Goal: Information Seeking & Learning: Learn about a topic

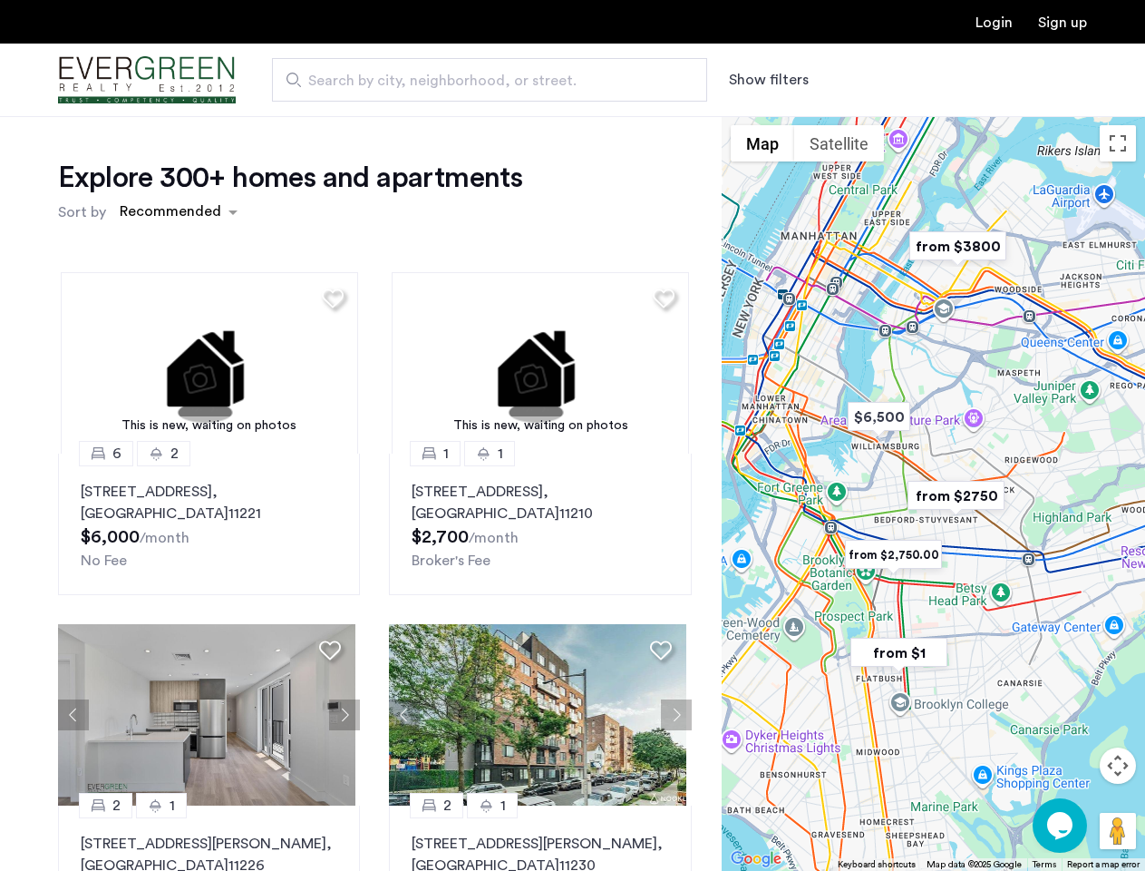
click at [767, 80] on button "Show filters" at bounding box center [769, 80] width 80 height 22
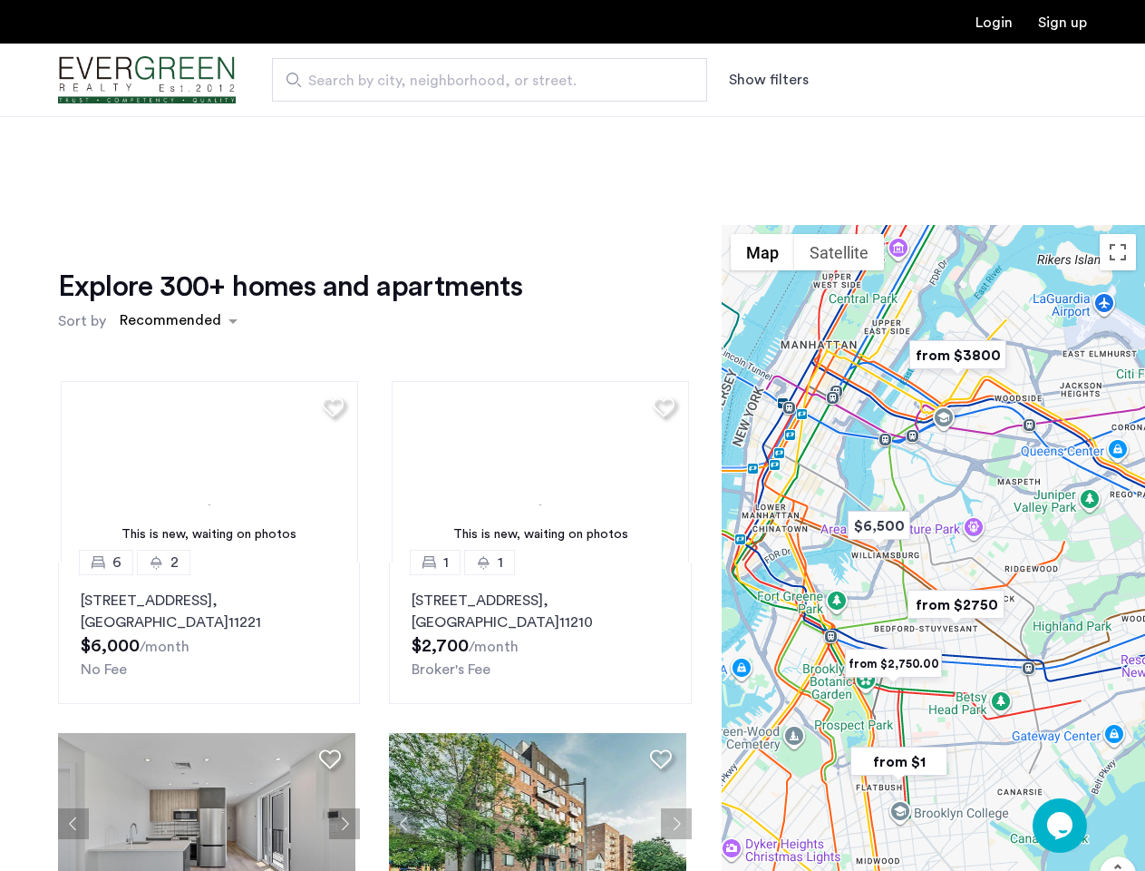
click at [178, 212] on div "Explore 300+ homes and apartments Sort by Recommended This is new, waiting on p…" at bounding box center [572, 606] width 1145 height 981
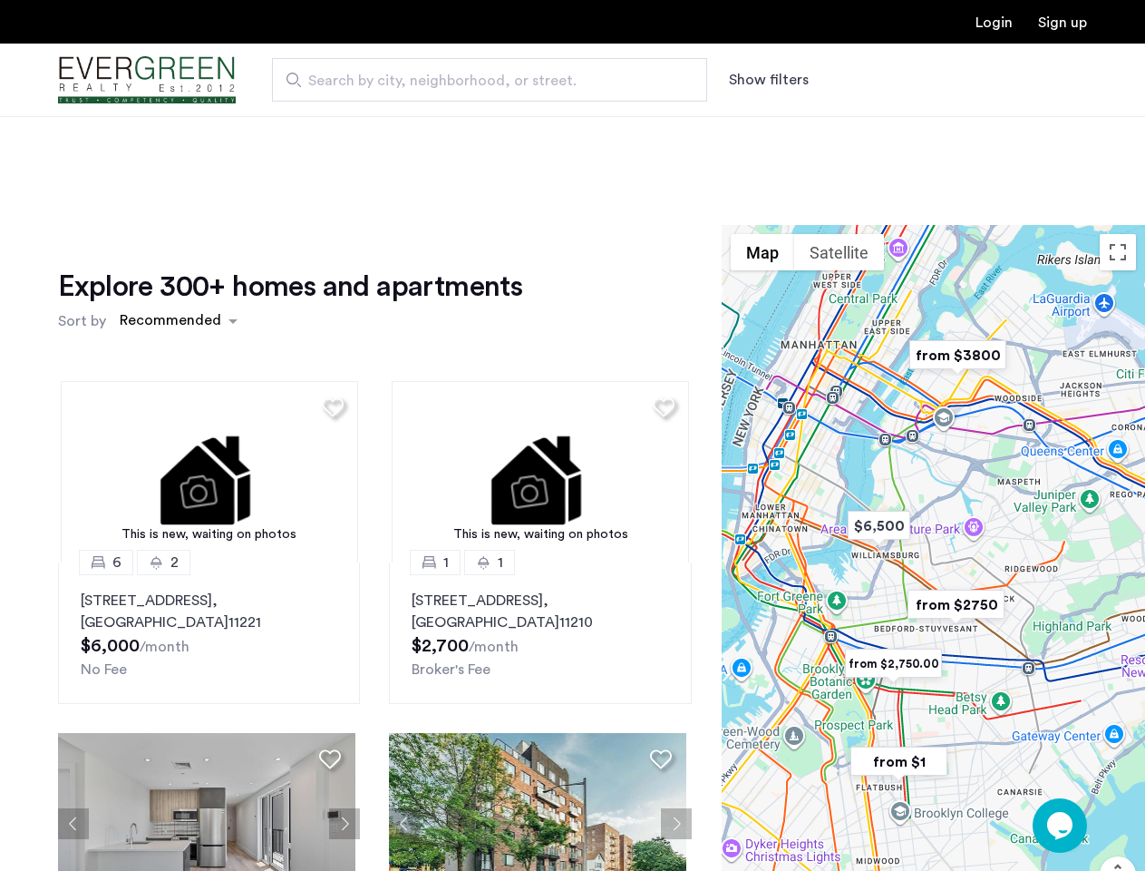
click at [330, 297] on h1 "Explore 300+ homes and apartments" at bounding box center [290, 286] width 464 height 36
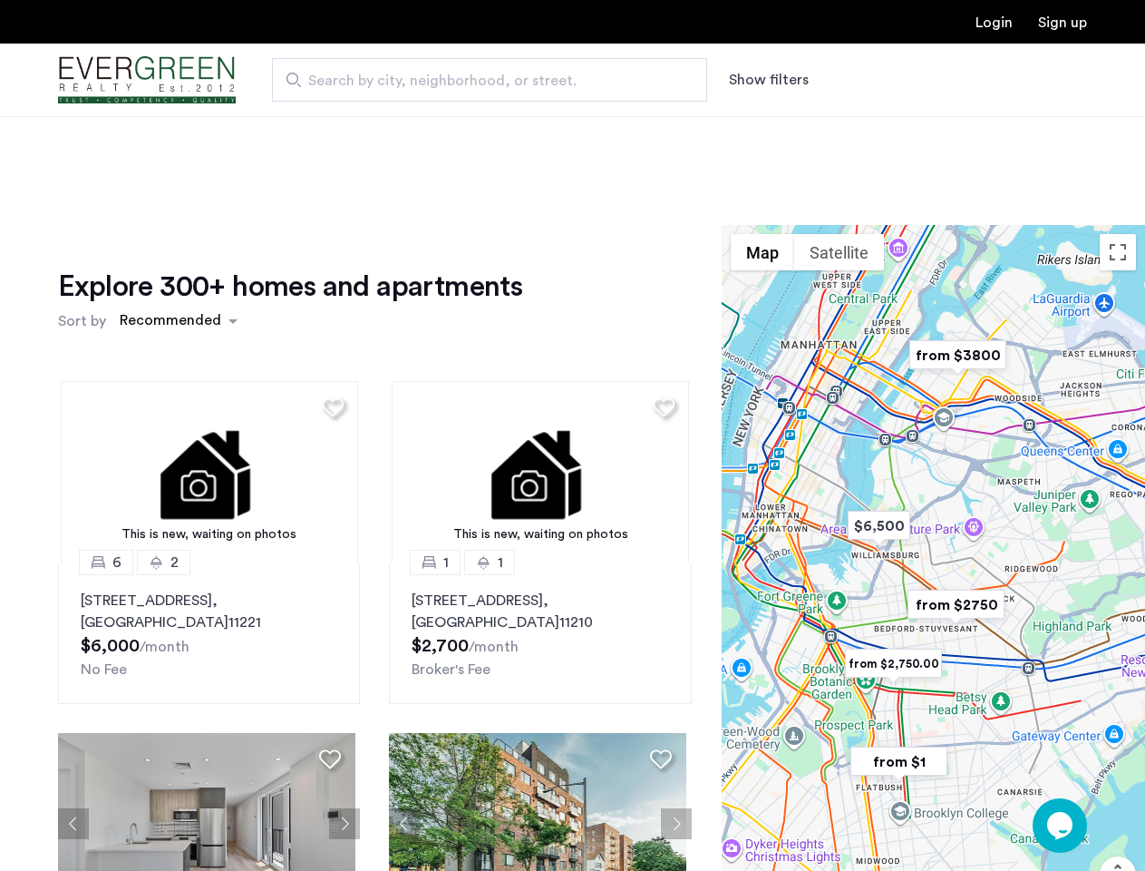
click at [207, 363] on div "Explore 300+ homes and apartments Sort by Recommended This is new, waiting on p…" at bounding box center [375, 624] width 634 height 713
click at [207, 524] on img at bounding box center [209, 471] width 297 height 181
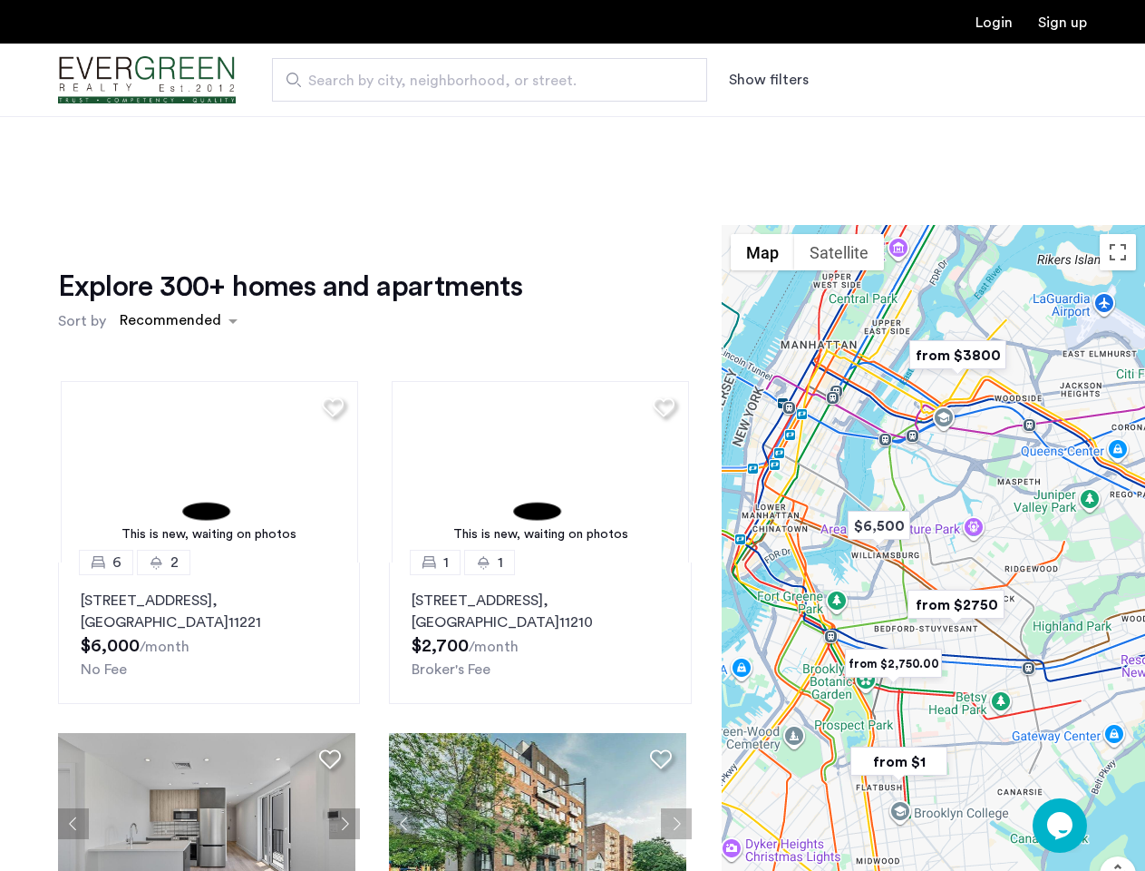
click at [657, 297] on div "Explore 300+ homes and apartments Sort by Recommended" at bounding box center [375, 302] width 634 height 69
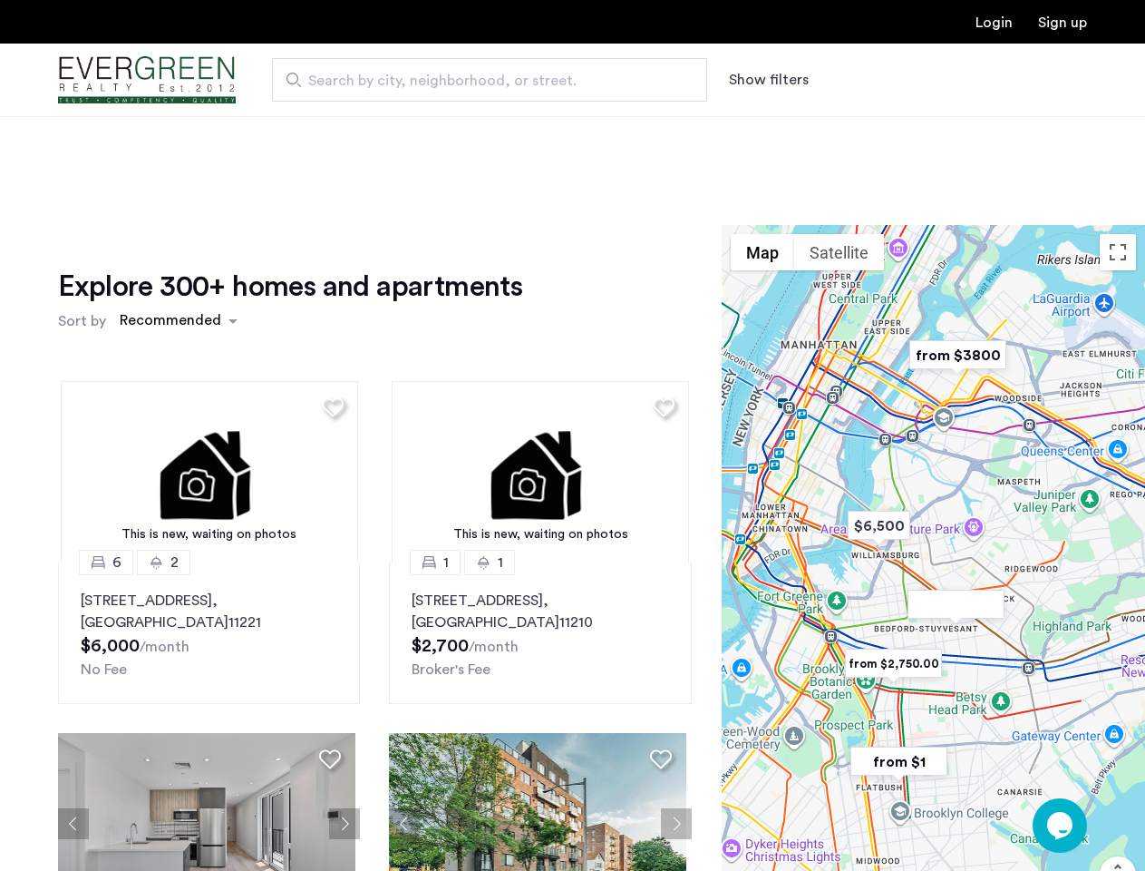
click at [533, 363] on div "Explore 300+ homes and apartments Sort by Recommended This is new, waiting on p…" at bounding box center [375, 624] width 634 height 713
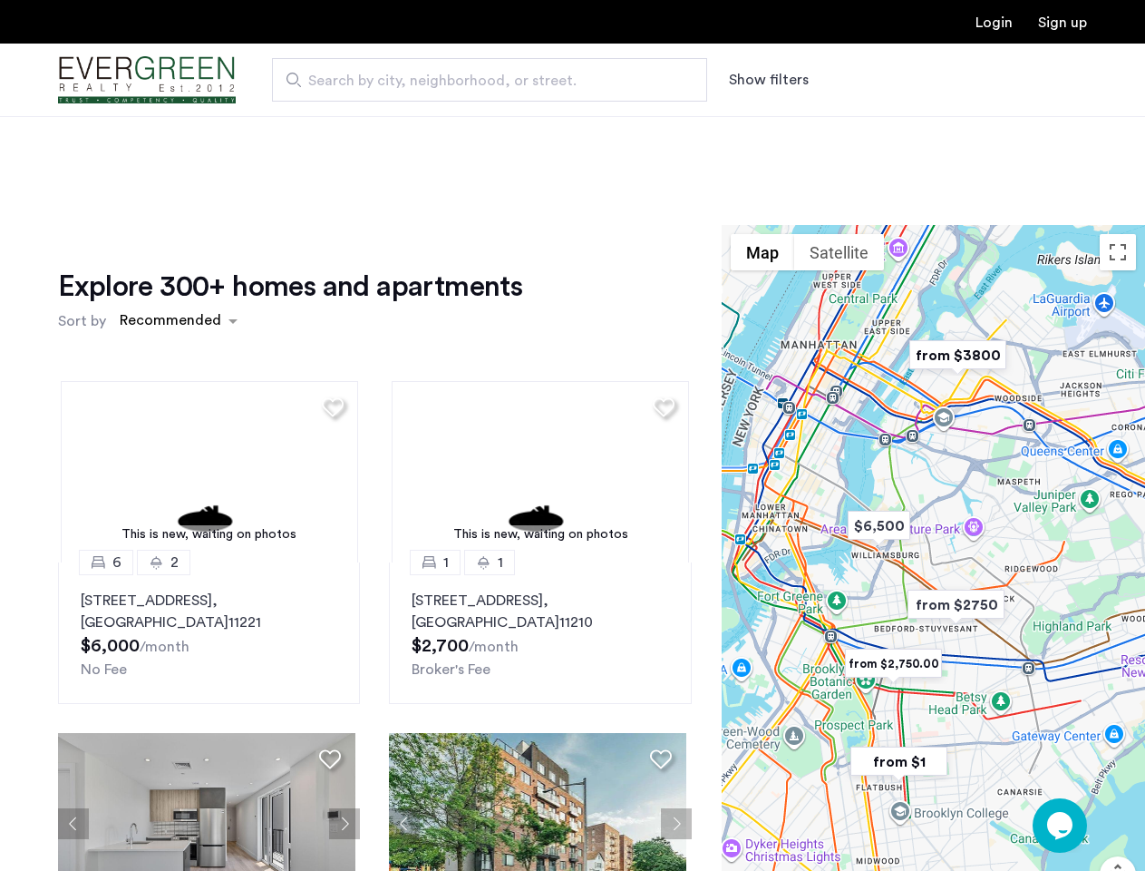
click at [533, 524] on img at bounding box center [540, 471] width 297 height 181
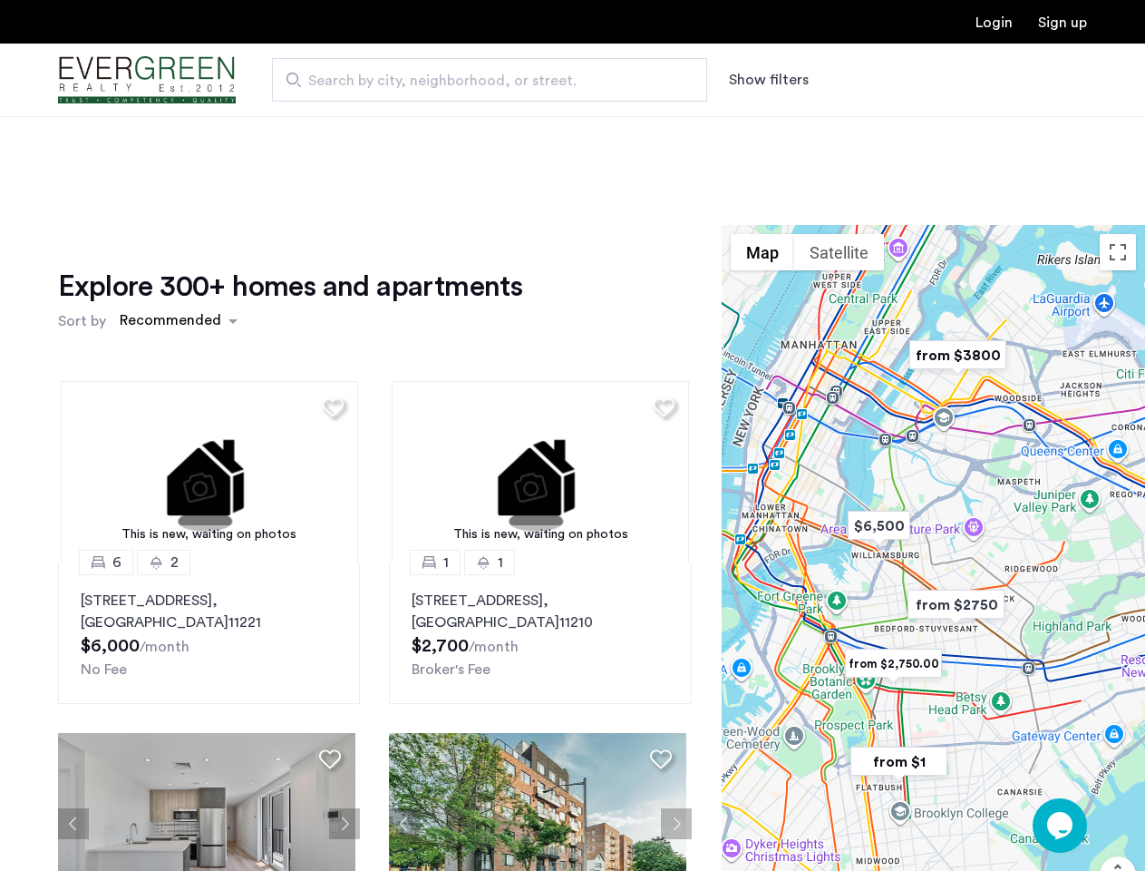
click at [73, 715] on div "This is new, waiting on photos 6 2 [STREET_ADDRESS] $6,000 /month No Fee This i…" at bounding box center [375, 673] width 663 height 615
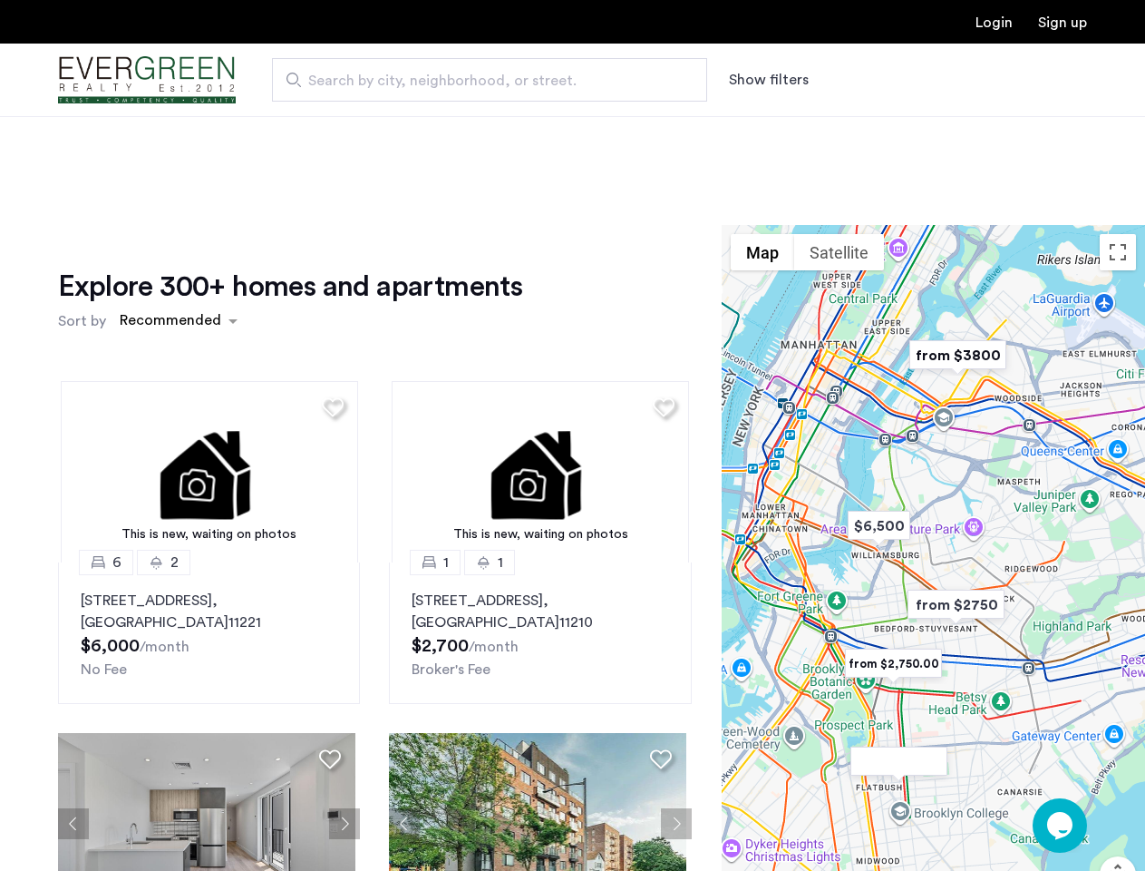
click at [330, 649] on div "[STREET_ADDRESS] $6,000 /month No Fee" at bounding box center [209, 635] width 257 height 91
